Goal: Navigation & Orientation: Find specific page/section

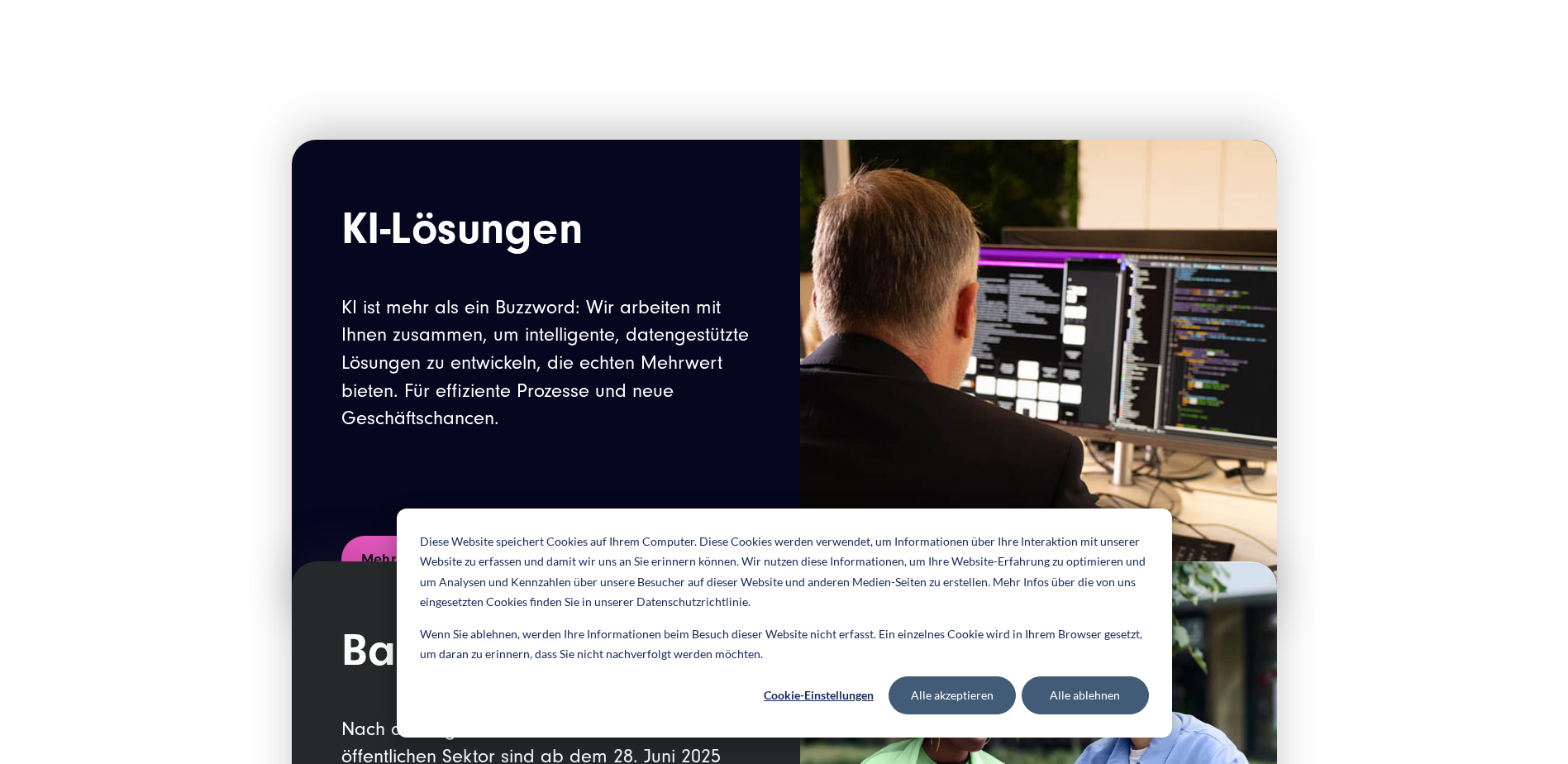
scroll to position [1820, 0]
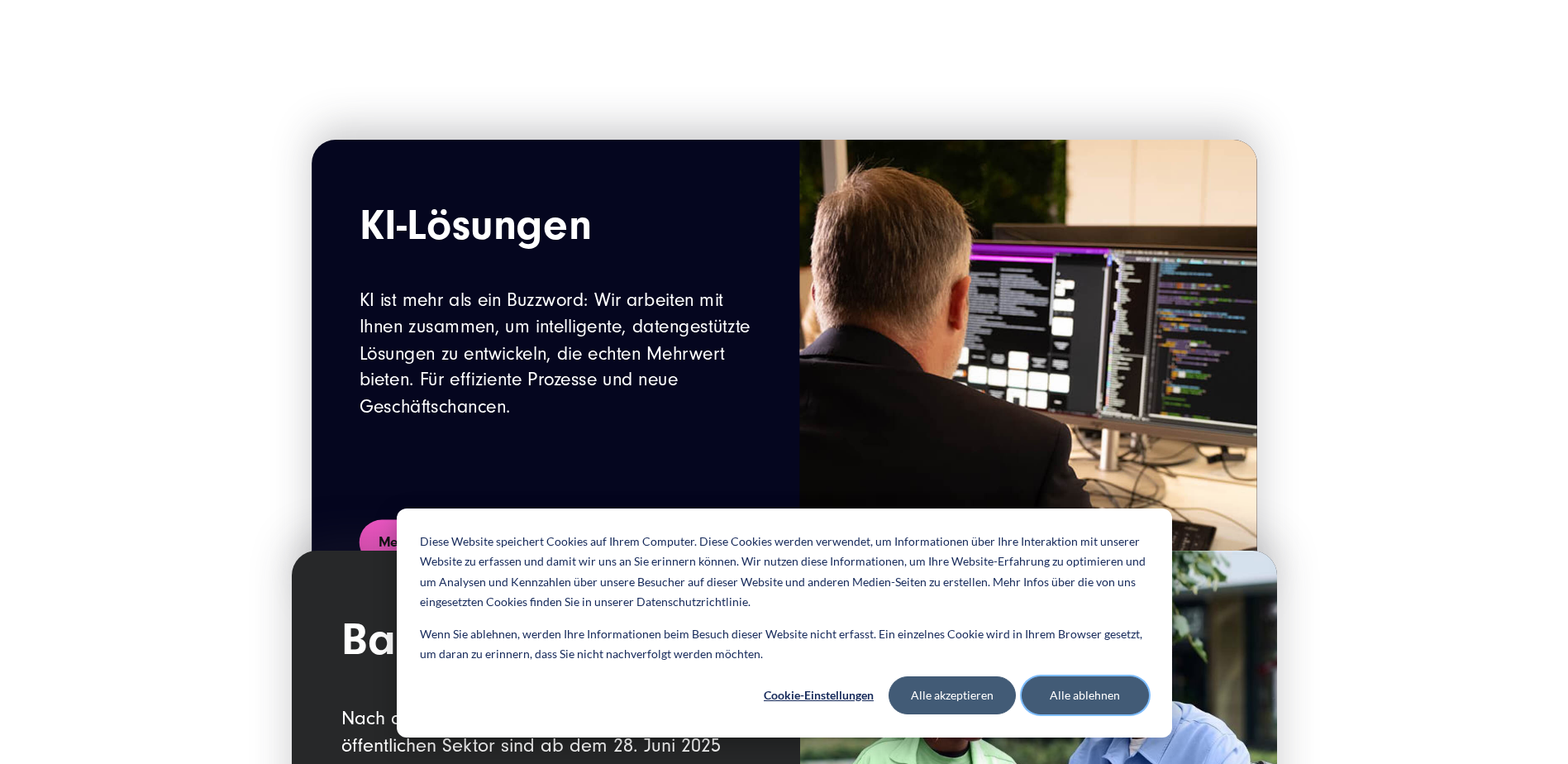
click at [1062, 706] on button "Alle ablehnen" at bounding box center [1086, 696] width 128 height 38
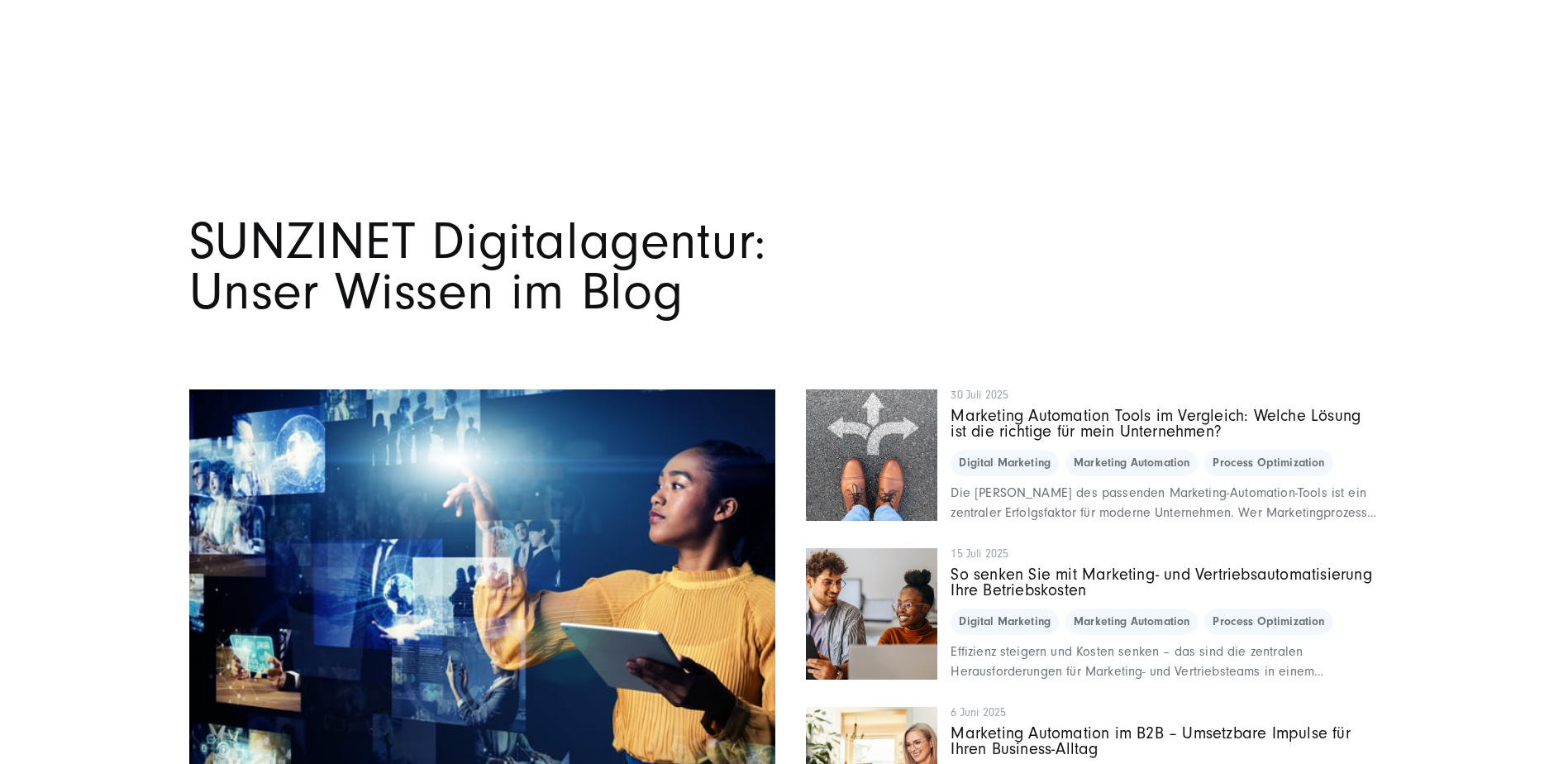
scroll to position [12861, 0]
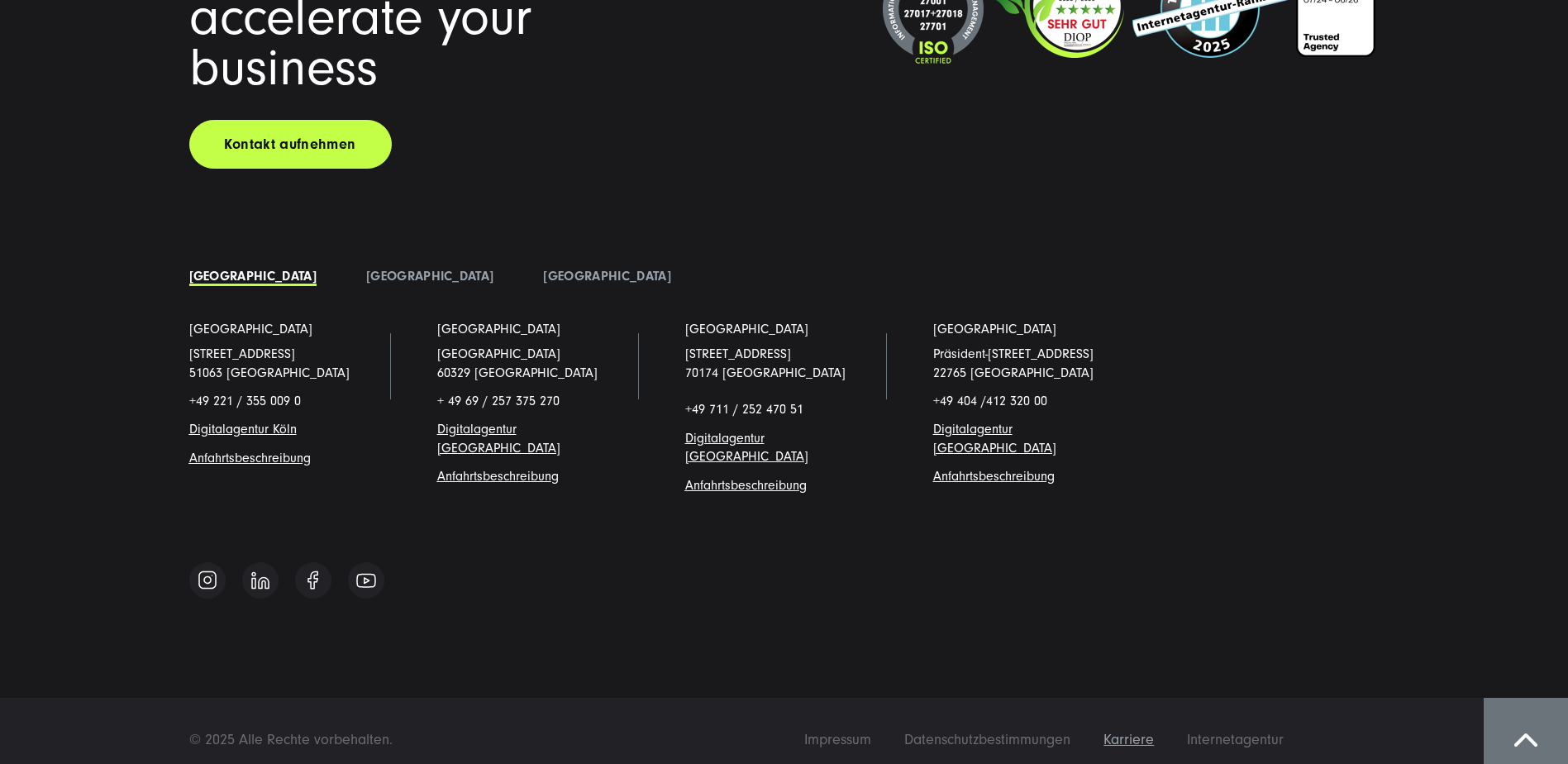
click at [1151, 731] on span "Karriere" at bounding box center [1129, 739] width 50 height 17
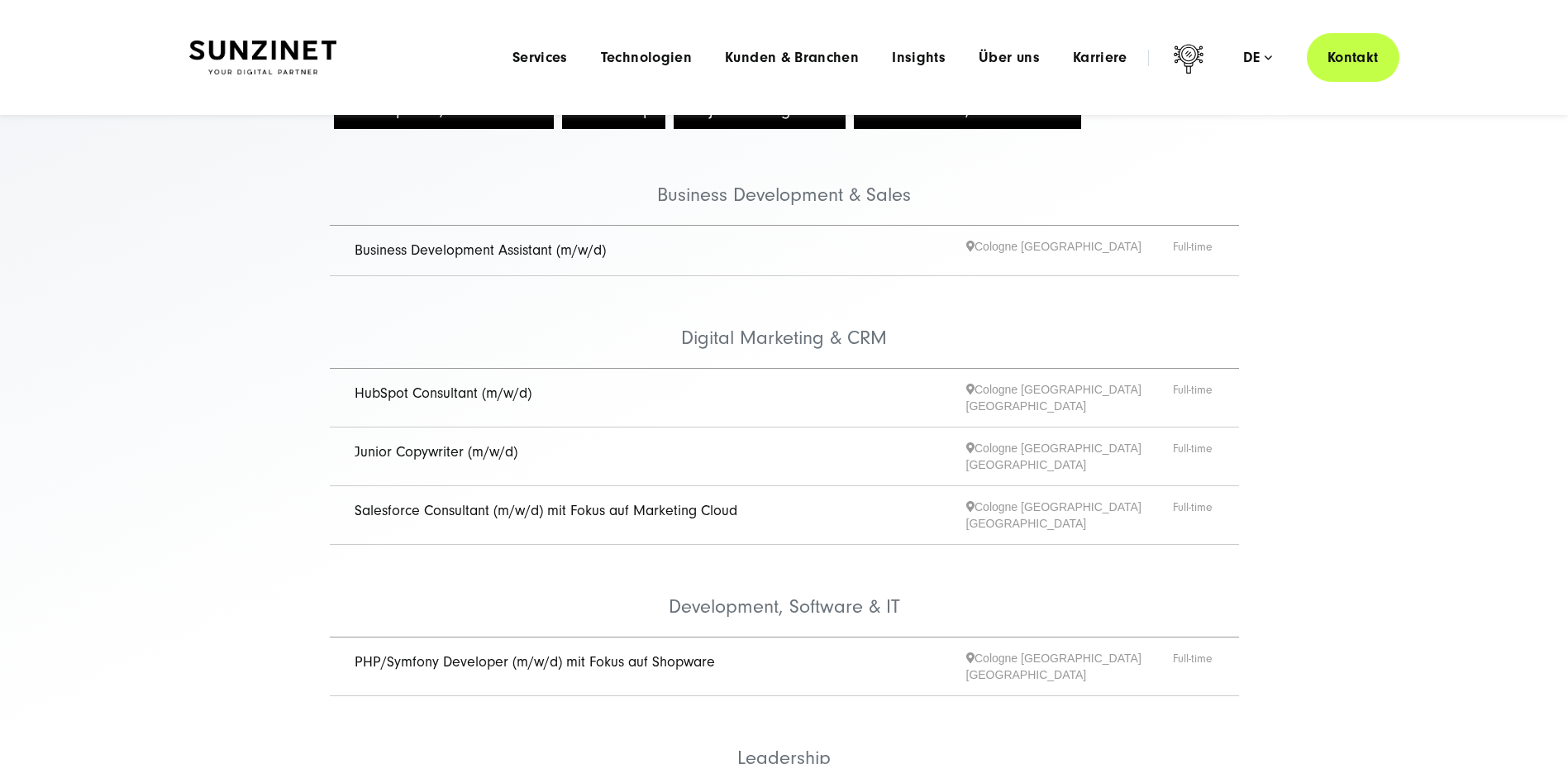
scroll to position [166, 0]
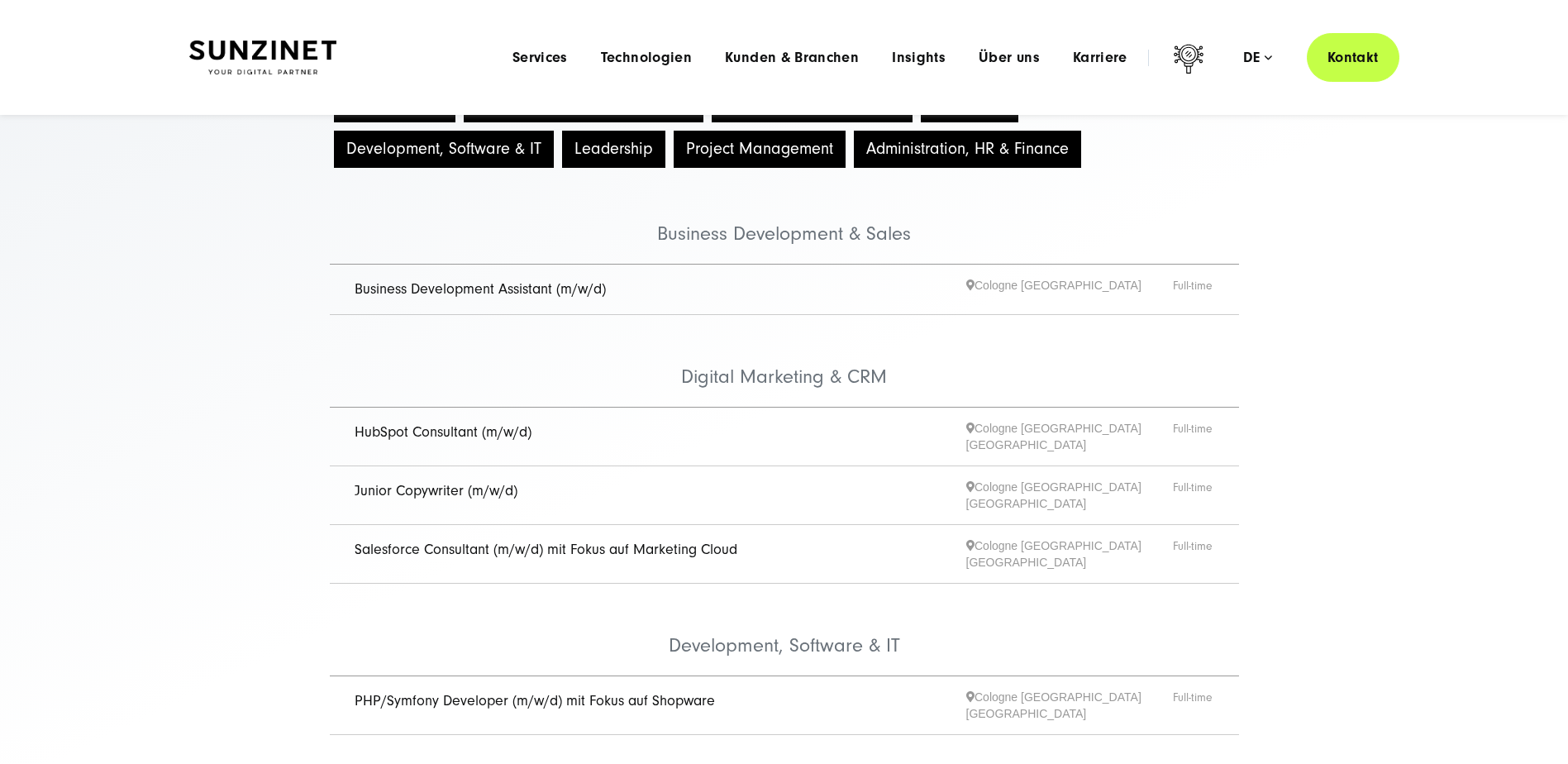
click at [472, 434] on link "HubSpot Consultant (m/w/d)" at bounding box center [443, 432] width 177 height 17
click at [448, 287] on link "Business Development Assistant (m/w/d)" at bounding box center [479, 289] width 251 height 17
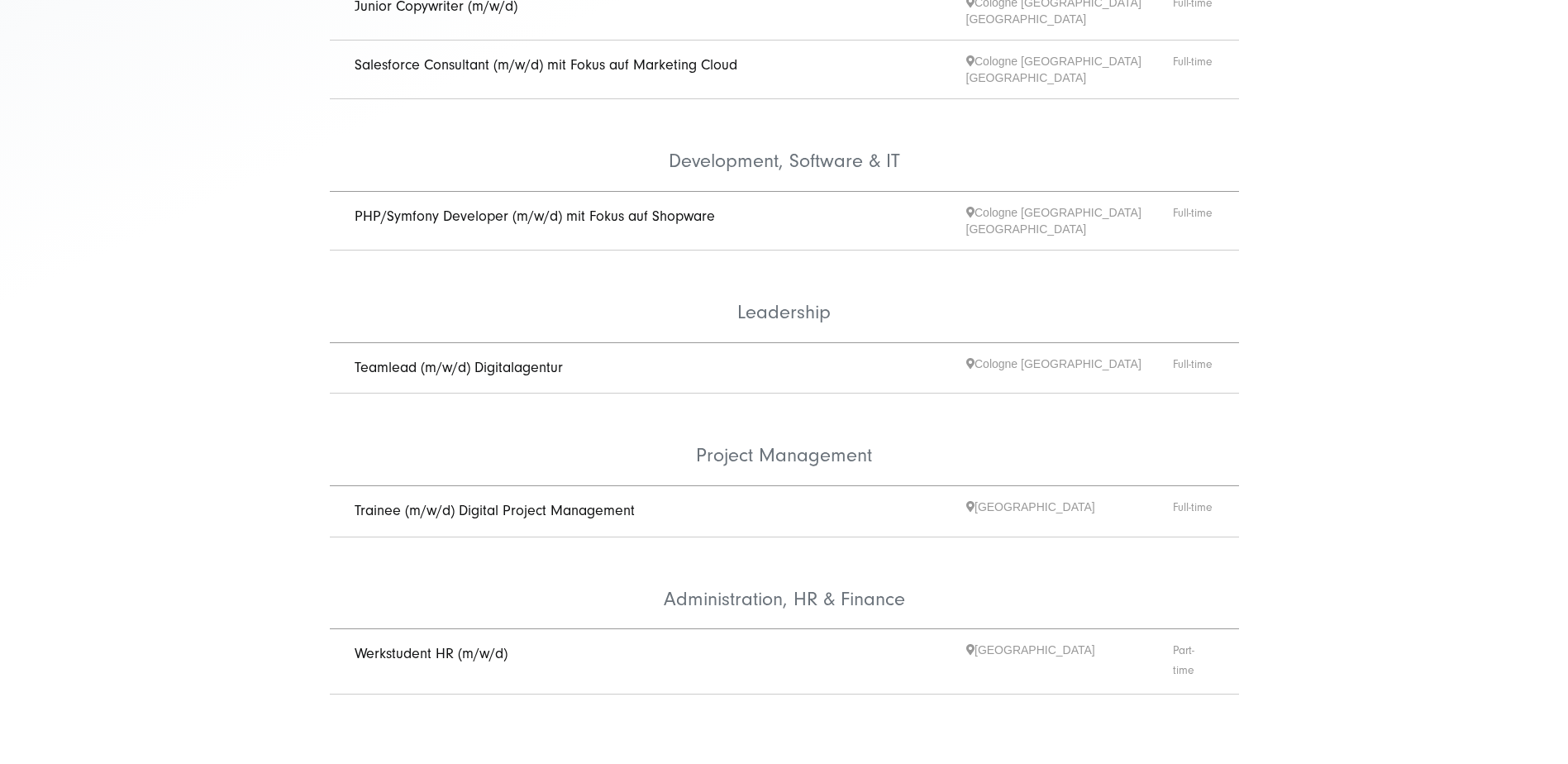
scroll to position [661, 0]
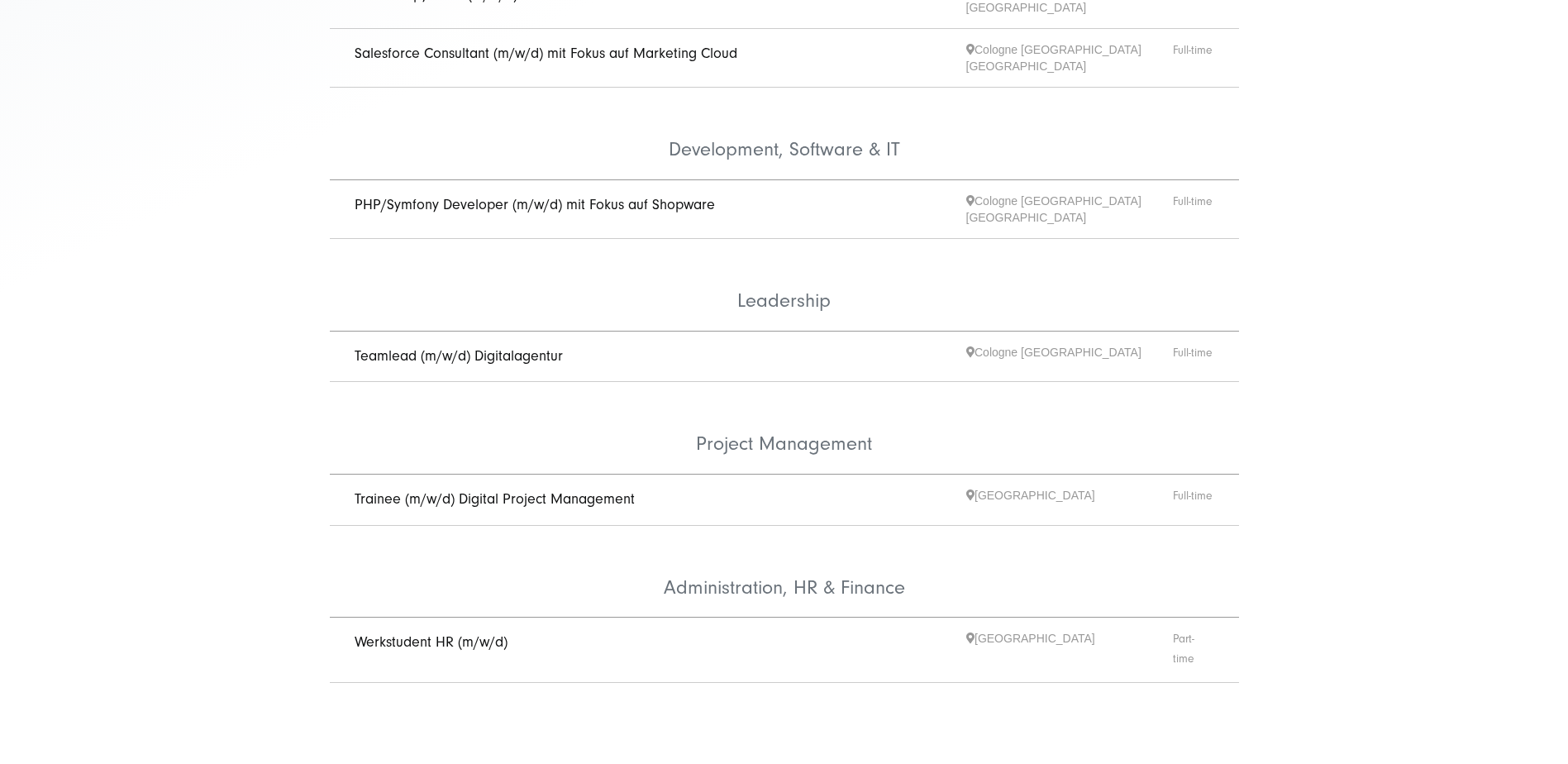
click at [487, 347] on link "Teamlead (m/w/d) Digitalagentur" at bounding box center [459, 355] width 209 height 17
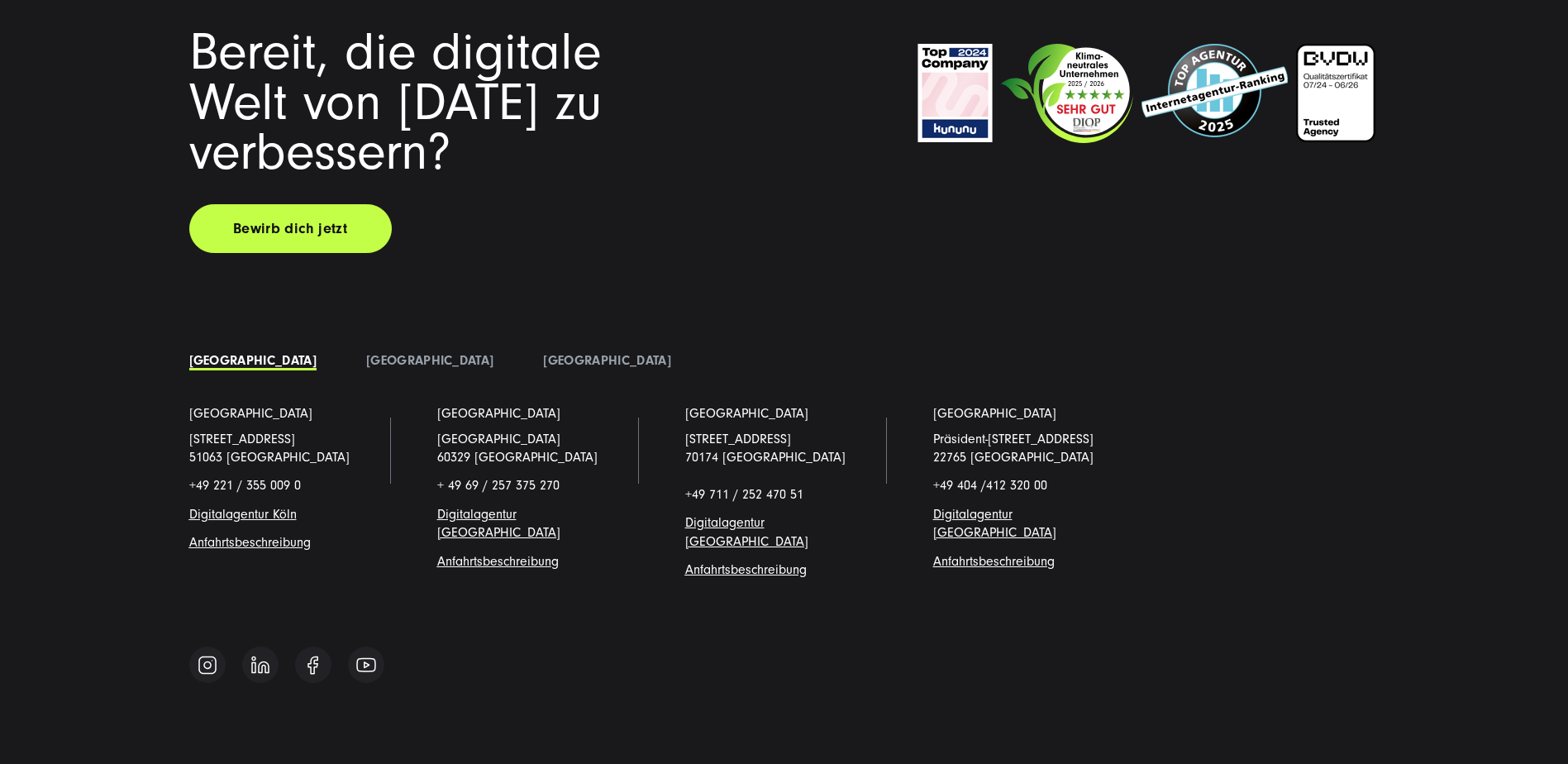
scroll to position [3913, 0]
